Goal: Transaction & Acquisition: Purchase product/service

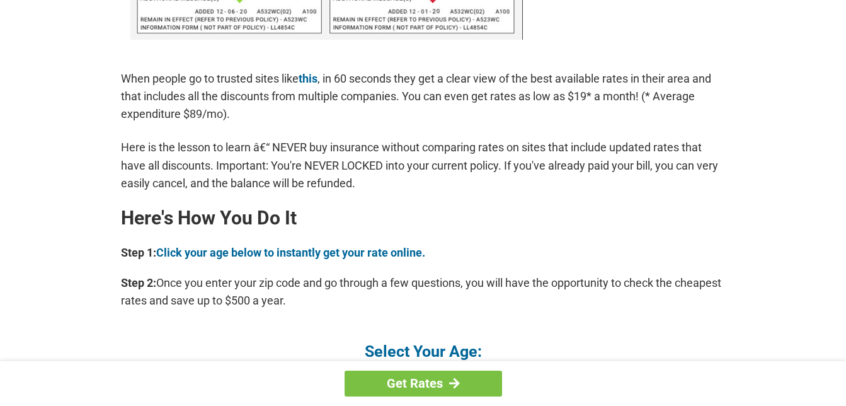
scroll to position [1071, 0]
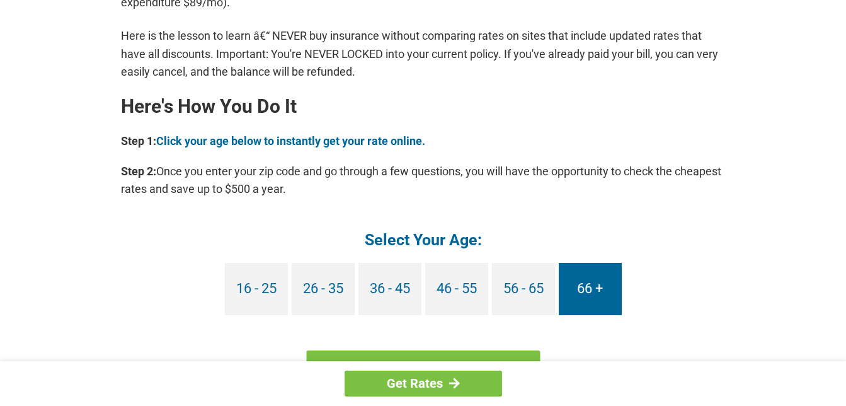
click at [607, 300] on link "66 +" at bounding box center [590, 289] width 63 height 52
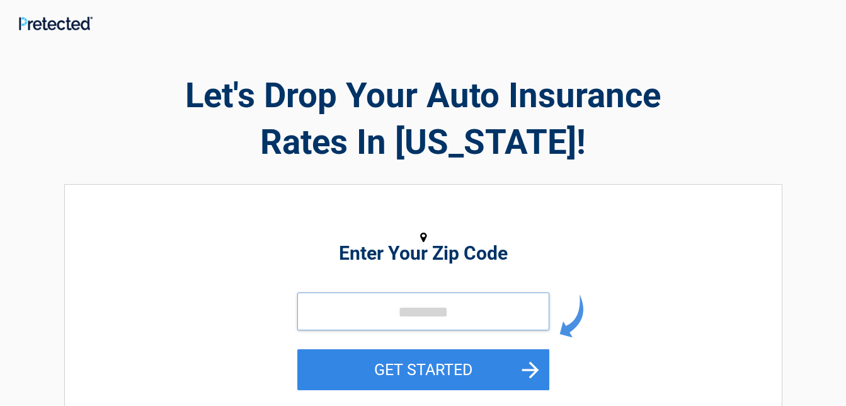
click at [385, 317] on input "tel" at bounding box center [423, 311] width 252 height 38
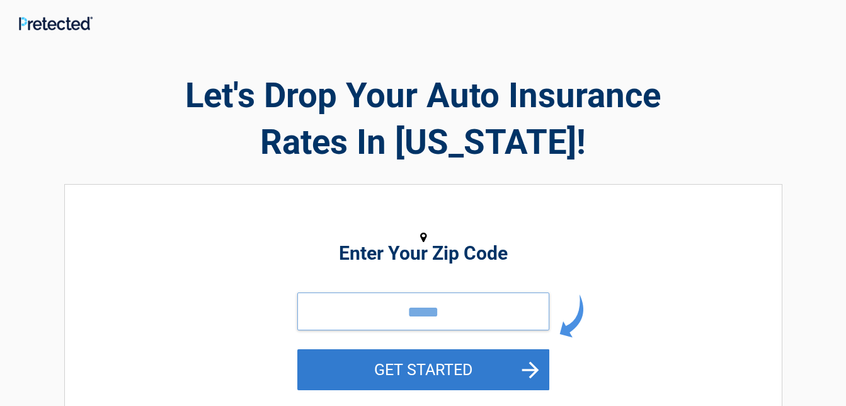
type input "*****"
click at [420, 360] on button "GET STARTED" at bounding box center [423, 369] width 252 height 41
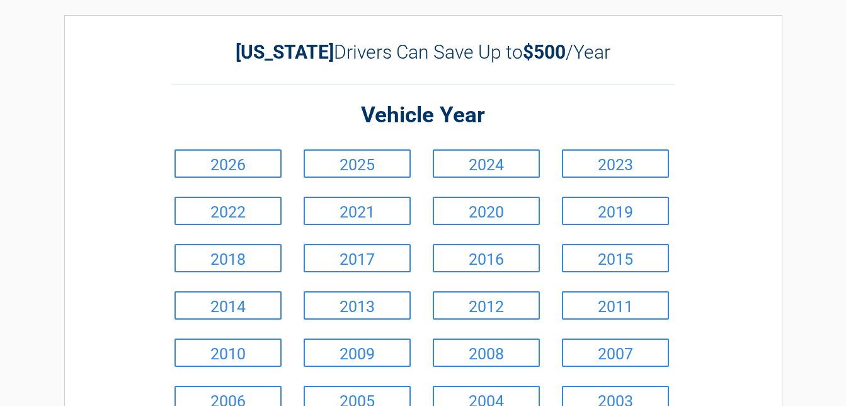
scroll to position [189, 0]
